Goal: Use online tool/utility: Utilize a website feature to perform a specific function

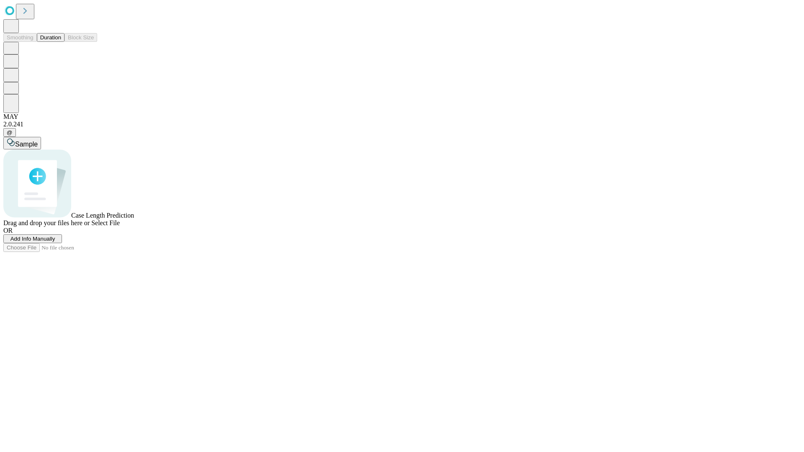
click at [61, 42] on button "Duration" at bounding box center [51, 37] width 28 height 9
click at [38, 141] on span "Sample" at bounding box center [26, 144] width 23 height 7
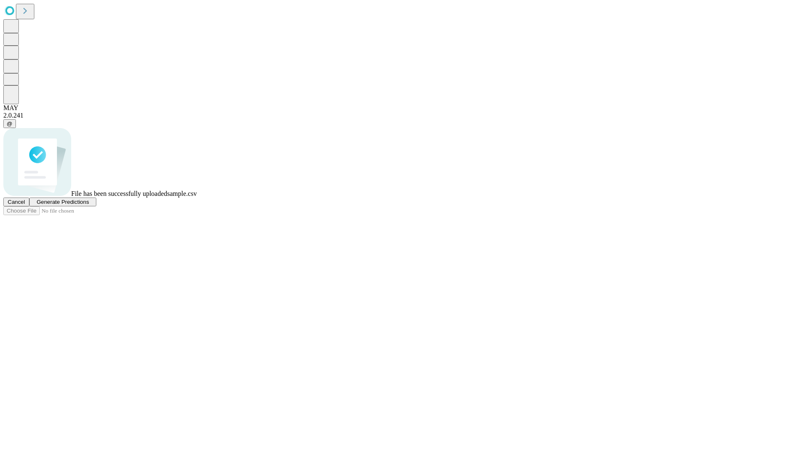
click at [89, 205] on span "Generate Predictions" at bounding box center [62, 202] width 52 height 6
